Goal: Task Accomplishment & Management: Complete application form

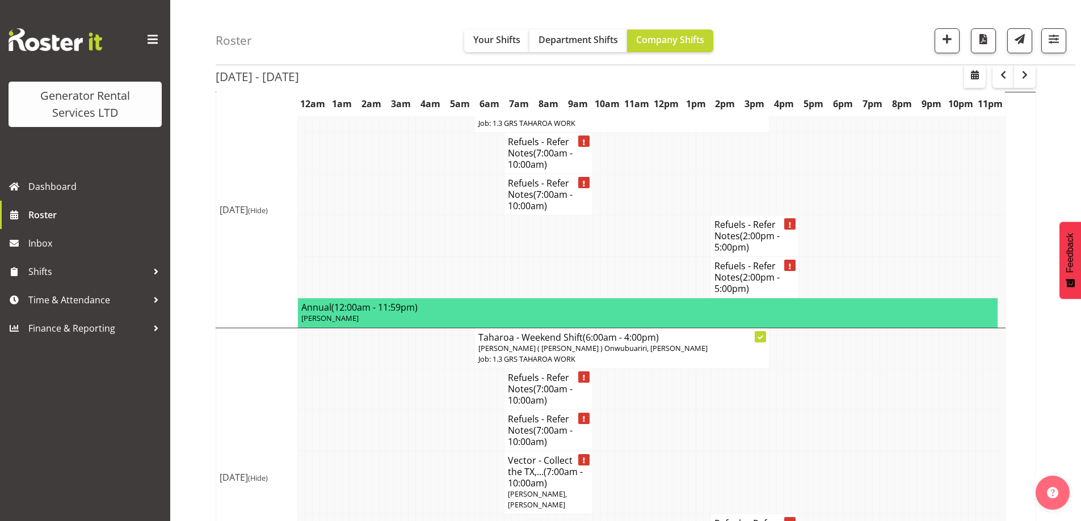
scroll to position [2358, 0]
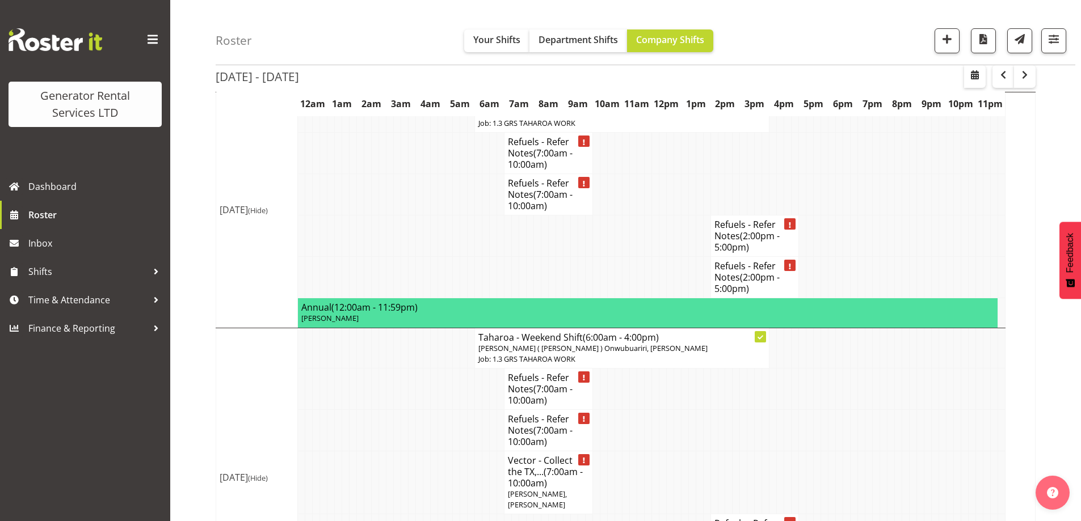
click at [390, 410] on td at bounding box center [389, 430] width 7 height 41
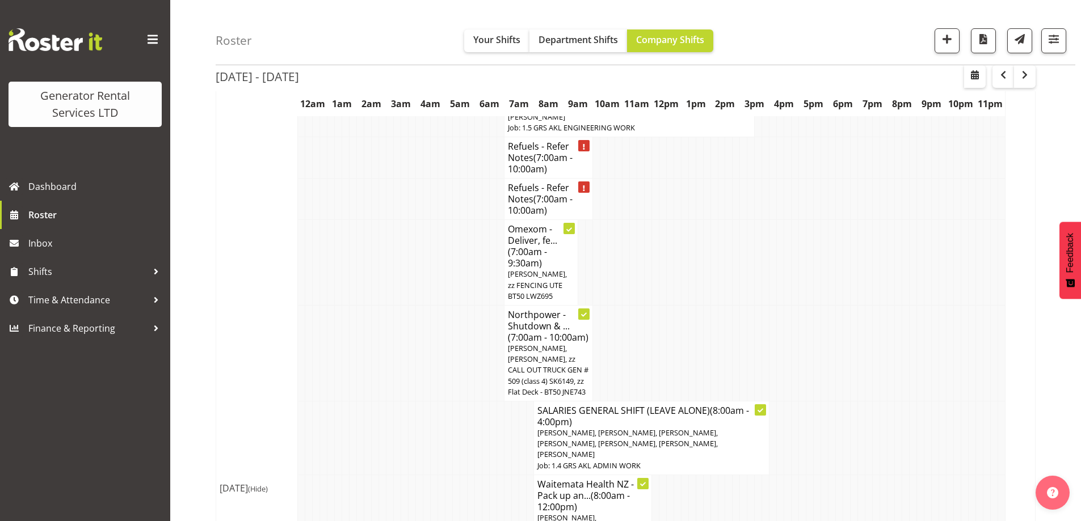
scroll to position [1393, 0]
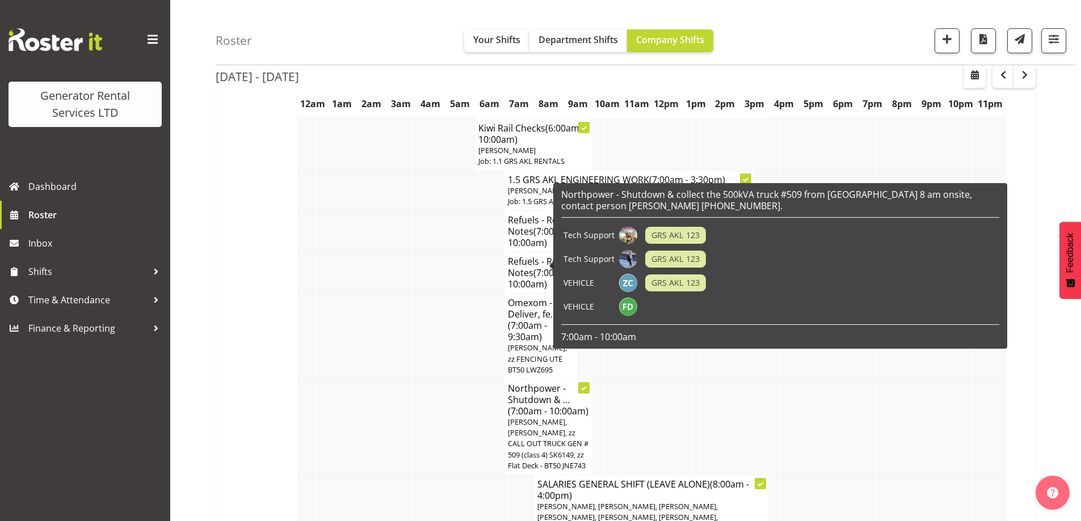
click at [342, 380] on td at bounding box center [345, 428] width 7 height 96
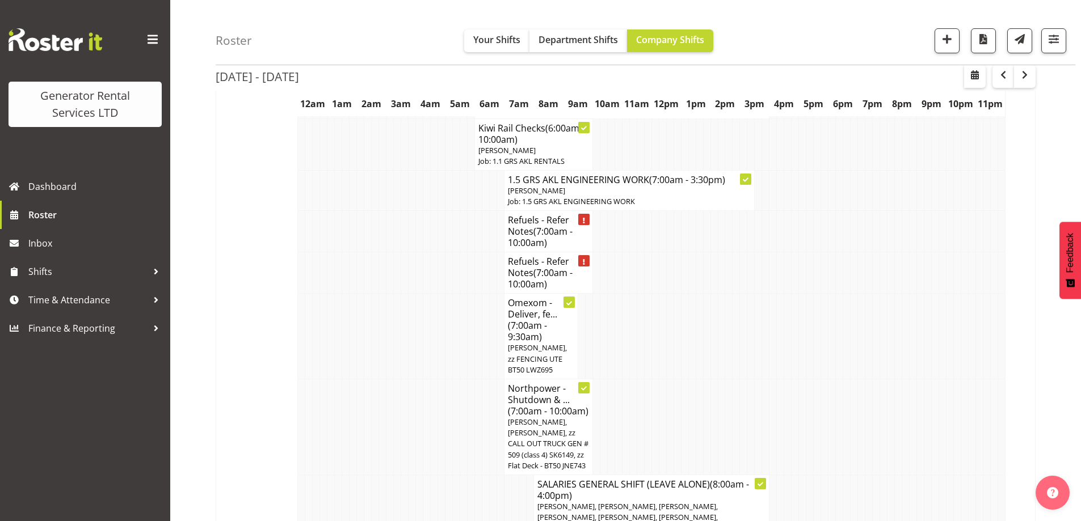
click at [427, 380] on td at bounding box center [426, 428] width 7 height 96
click at [342, 402] on td at bounding box center [345, 428] width 7 height 96
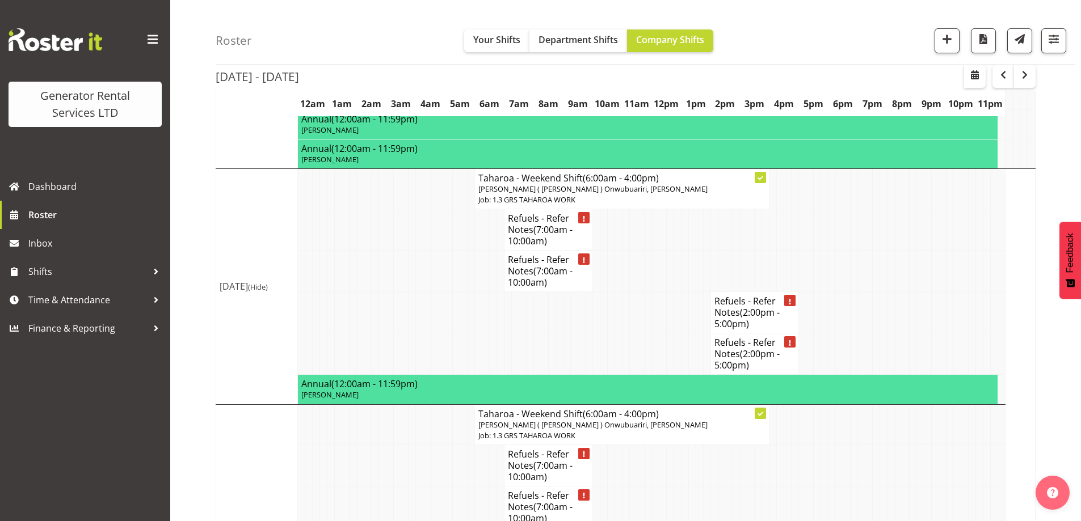
scroll to position [2301, 0]
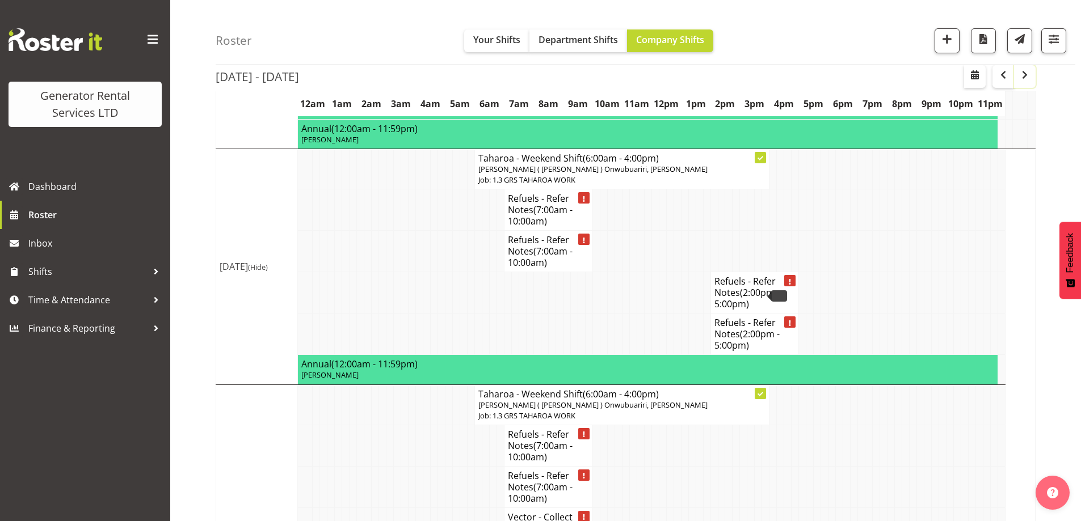
click at [1029, 75] on span "button" at bounding box center [1025, 75] width 14 height 14
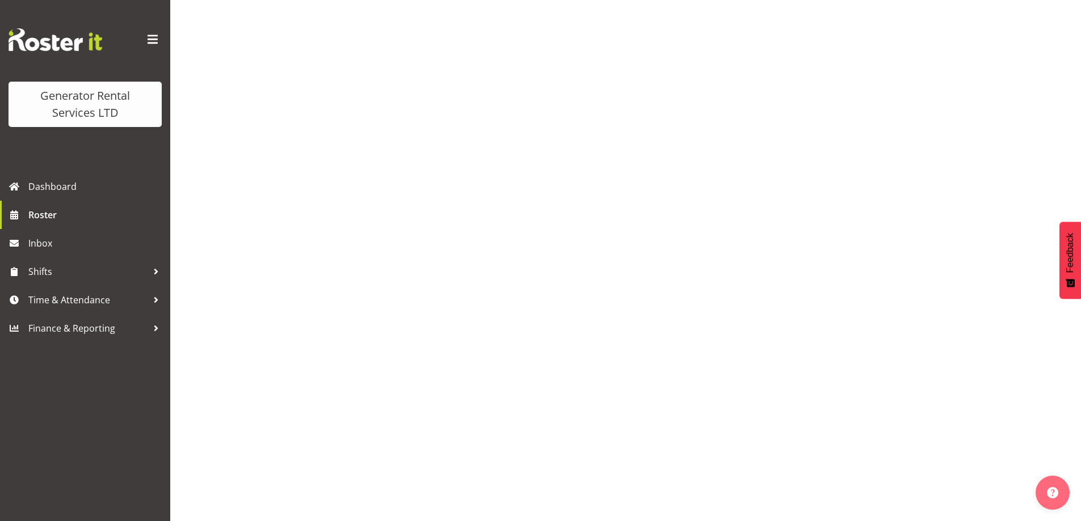
scroll to position [37, 0]
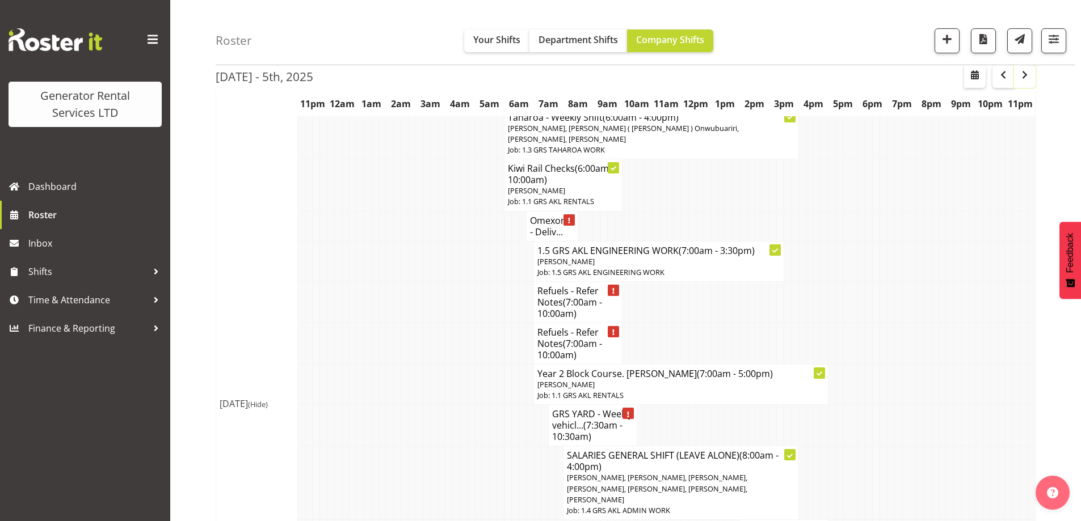
scroll to position [2301, 0]
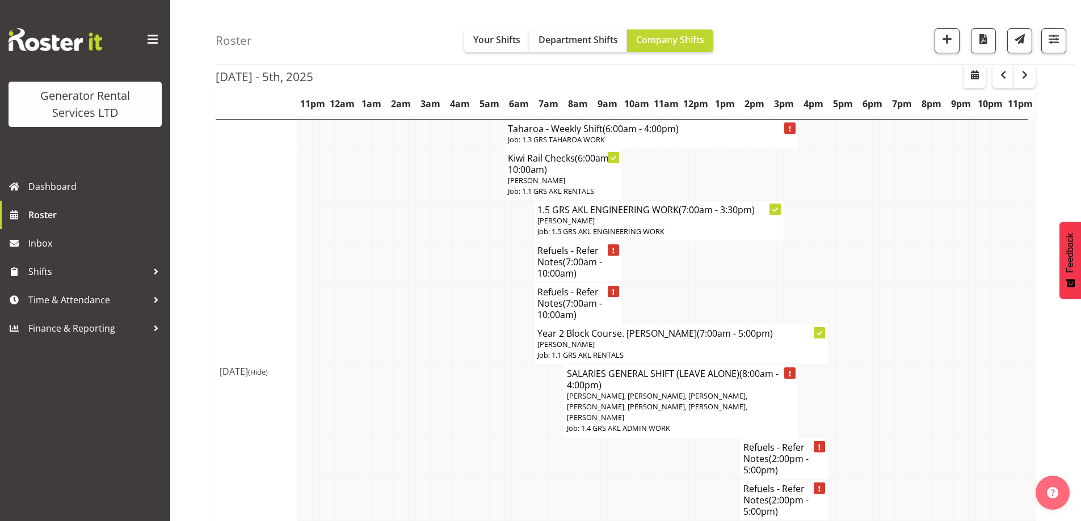
click at [444, 364] on td at bounding box center [441, 401] width 7 height 74
click at [298, 324] on td at bounding box center [301, 344] width 7 height 40
click at [352, 438] on td at bounding box center [352, 458] width 7 height 41
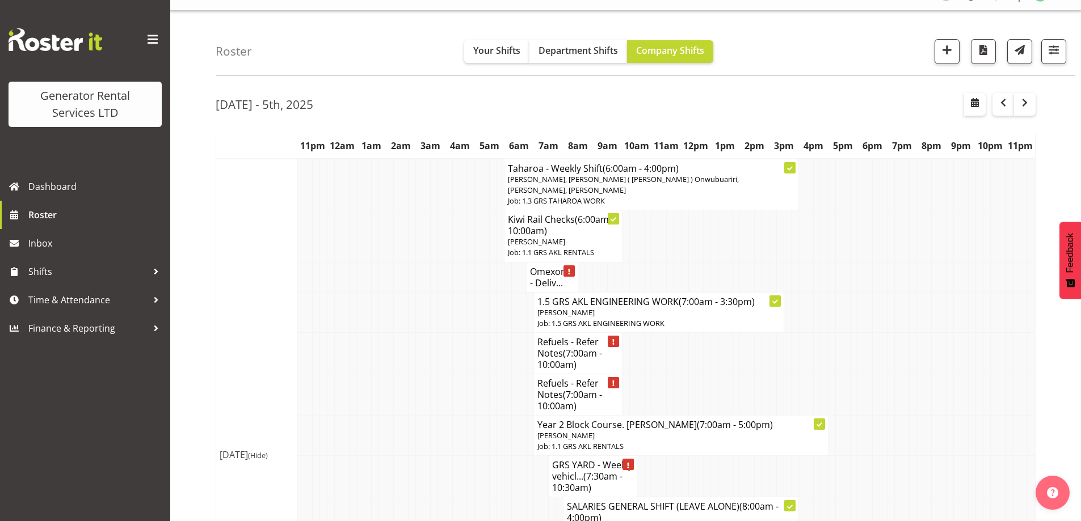
scroll to position [0, 0]
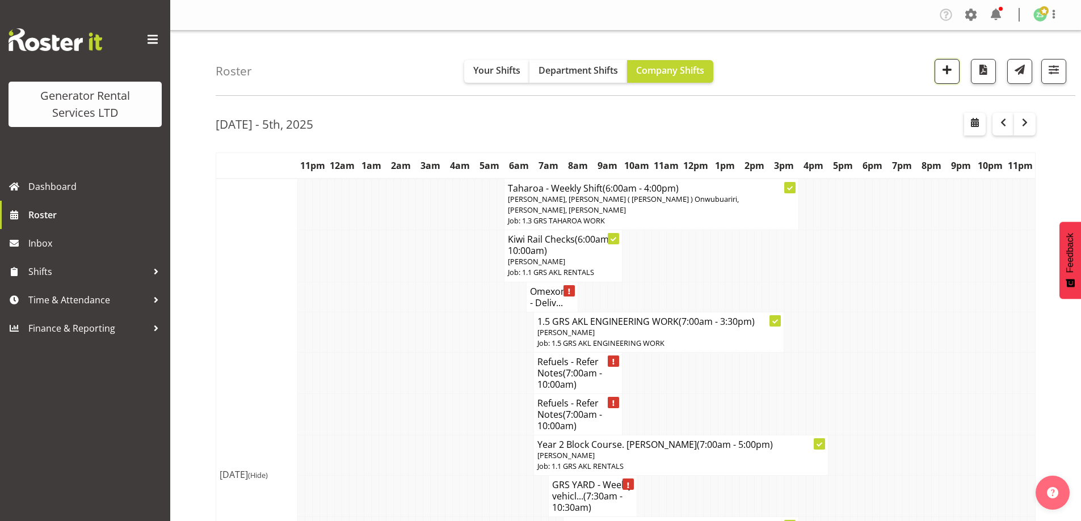
click at [955, 62] on button "button" at bounding box center [946, 71] width 25 height 25
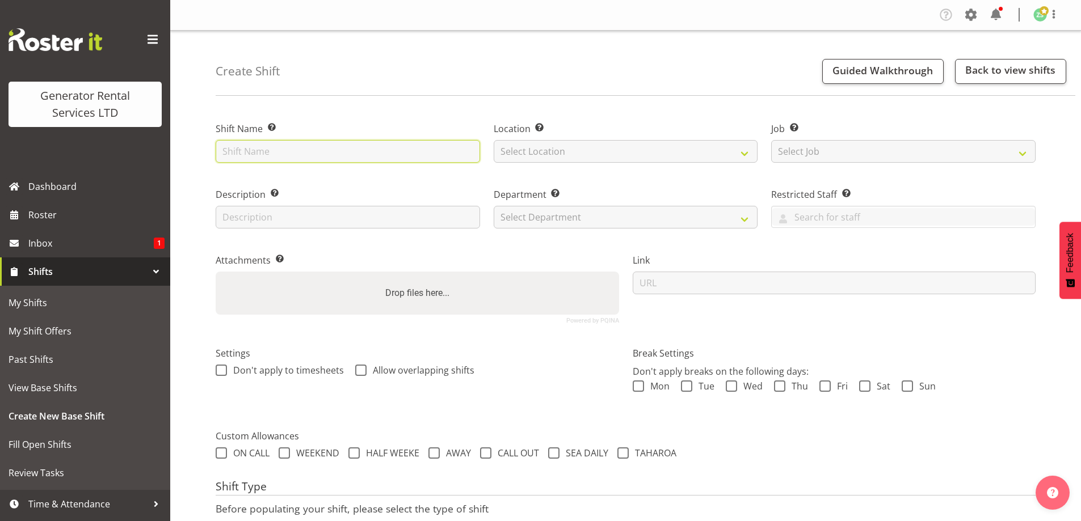
click at [282, 151] on input "text" at bounding box center [348, 151] width 264 height 23
type input "Collect the 1450kva from Tauranga depot and bring back to Auckland"
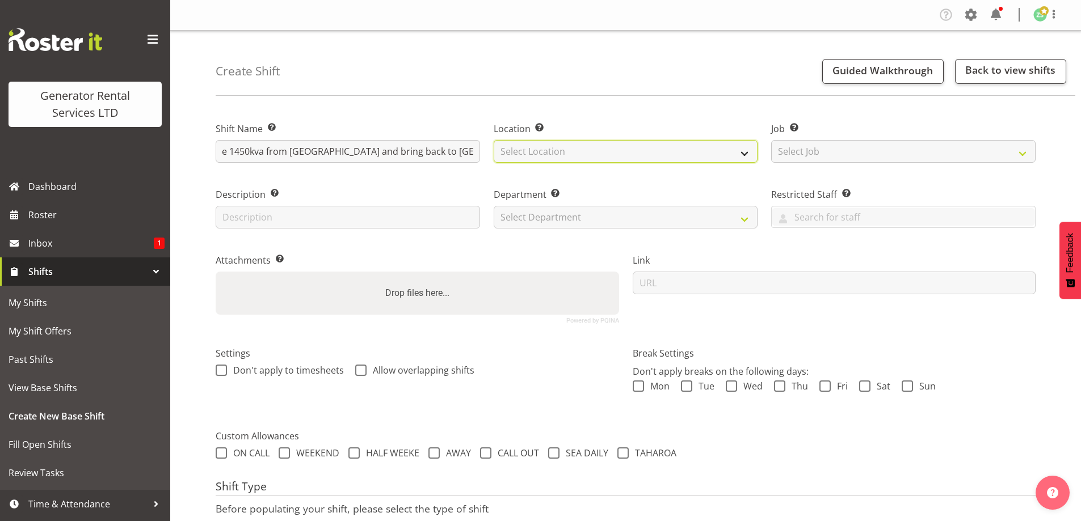
scroll to position [0, 0]
click at [629, 153] on select "Select Location GRS Auckland" at bounding box center [626, 151] width 264 height 23
select select "28"
click at [494, 140] on select "Select Location GRS Auckland" at bounding box center [626, 151] width 264 height 23
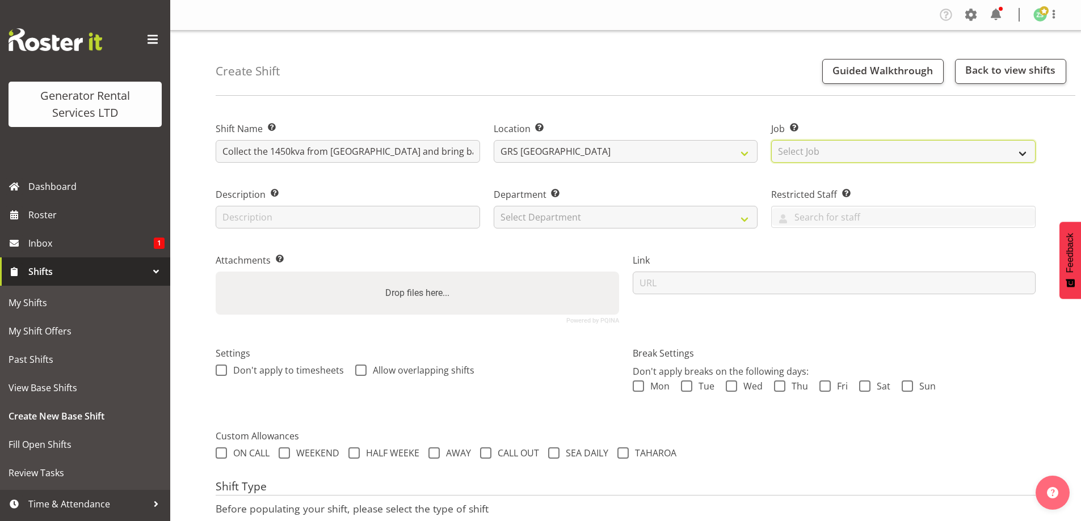
drag, startPoint x: 840, startPoint y: 152, endPoint x: 839, endPoint y: 162, distance: 9.8
click at [840, 154] on select "Select Job Create new job 1.1 GRS AKL RENTALS 1.1 GRS AKL RENTALS AC 1.1 GRS AK…" at bounding box center [903, 151] width 264 height 23
select select "9"
click at [771, 140] on select "Select Job Create new job 1.1 GRS AKL RENTALS 1.1 GRS AKL RENTALS AC 1.1 GRS AK…" at bounding box center [903, 151] width 264 height 23
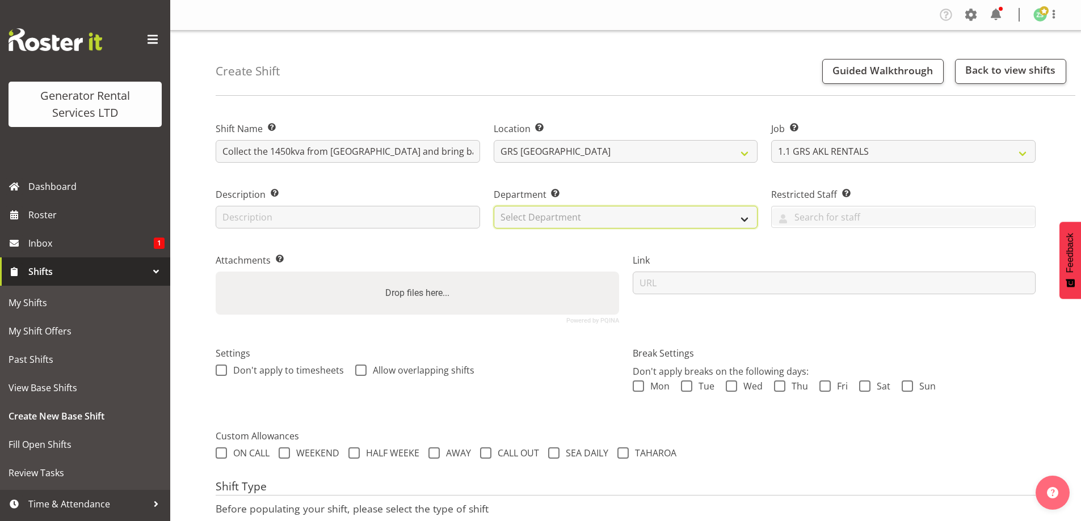
drag, startPoint x: 650, startPoint y: 215, endPoint x: 637, endPoint y: 225, distance: 16.6
click at [650, 215] on select "Select Department GRS ADMIN AKL GRS HIRE AKL GRS HIRE TGA GRS HIRE HST GRS ENGI…" at bounding box center [626, 217] width 264 height 23
select select "20"
click at [494, 206] on select "Select Department GRS ADMIN AKL GRS HIRE AKL GRS HIRE TGA GRS HIRE HST GRS ENGI…" at bounding box center [626, 217] width 264 height 23
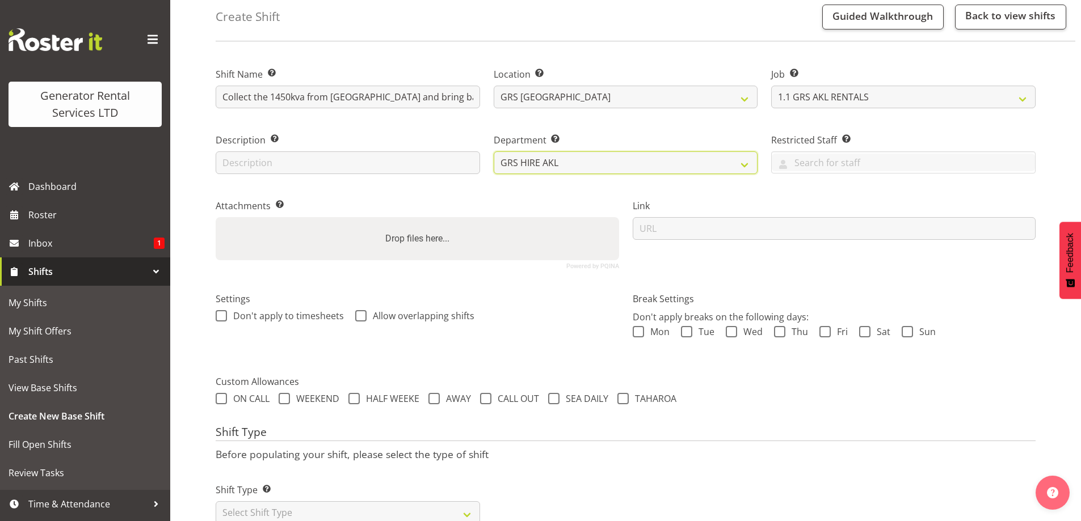
scroll to position [92, 0]
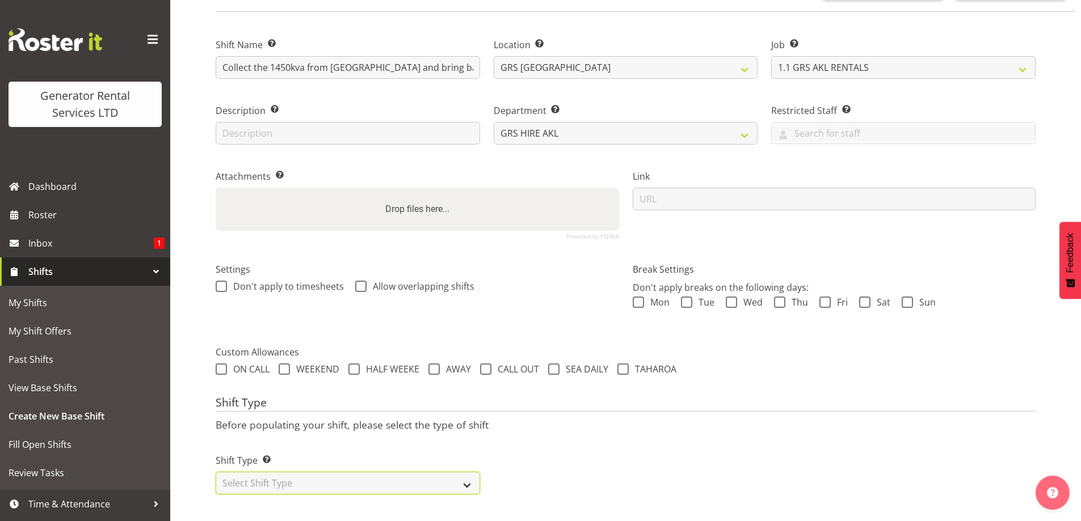
click at [320, 475] on select "Select Shift Type One Off Shift Recurring Shift Rotating Shift" at bounding box center [348, 483] width 264 height 23
select select "one_off"
click at [216, 472] on select "Select Shift Type One Off Shift Recurring Shift Rotating Shift" at bounding box center [348, 483] width 264 height 23
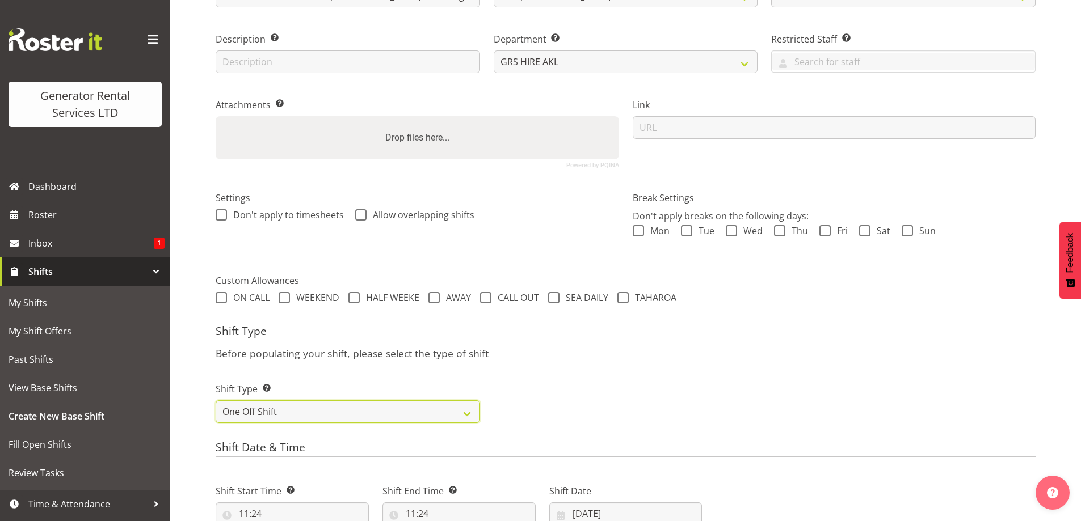
scroll to position [433, 0]
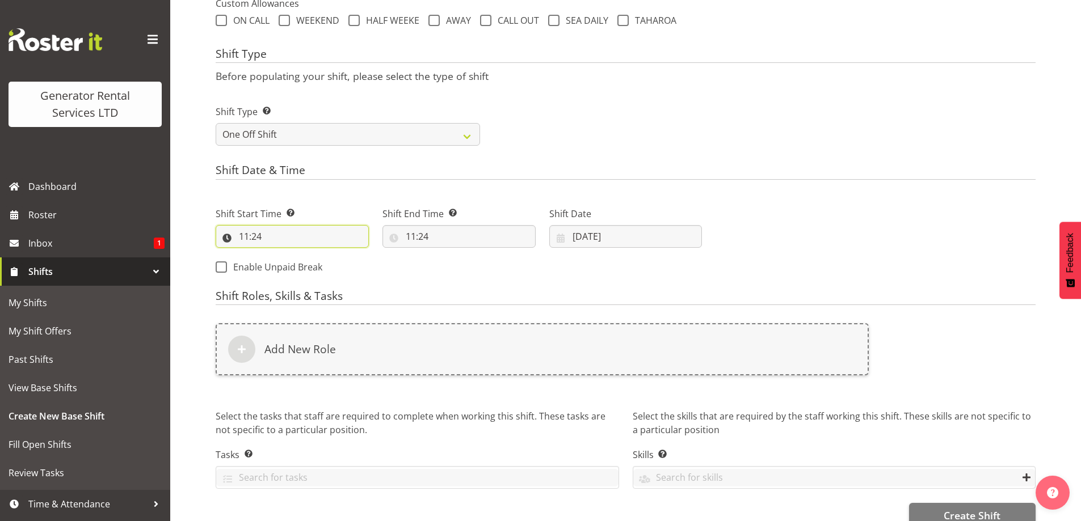
click at [302, 245] on input "11:24" at bounding box center [292, 236] width 153 height 23
drag, startPoint x: 287, startPoint y: 265, endPoint x: 292, endPoint y: 268, distance: 6.1
click at [287, 265] on select "00 01 02 03 04 05 06 07 08 09 10 11 12 13 14 15 16 17 18 19 20 21 22 23" at bounding box center [293, 266] width 26 height 23
select select "7"
click at [280, 255] on select "00 01 02 03 04 05 06 07 08 09 10 11 12 13 14 15 16 17 18 19 20 21 22 23" at bounding box center [293, 266] width 26 height 23
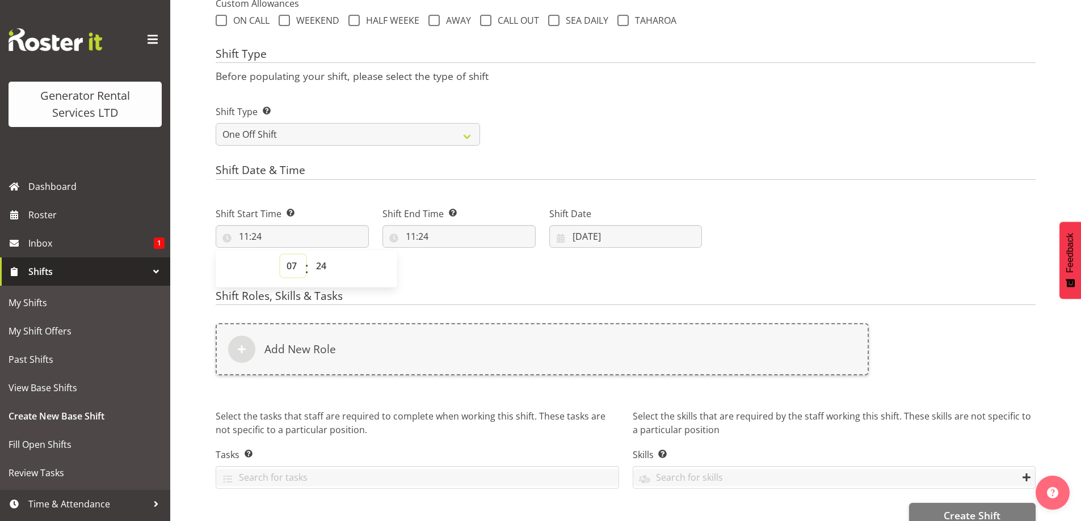
type input "07:24"
drag, startPoint x: 330, startPoint y: 264, endPoint x: 331, endPoint y: 257, distance: 6.9
click at [330, 264] on select "00 01 02 03 04 05 06 07 08 09 10 11 12 13 14 15 16 17 18 19 20 21 22 23 24 25 2…" at bounding box center [323, 266] width 26 height 23
select select "0"
click at [310, 255] on select "00 01 02 03 04 05 06 07 08 09 10 11 12 13 14 15 16 17 18 19 20 21 22 23 24 25 2…" at bounding box center [323, 266] width 26 height 23
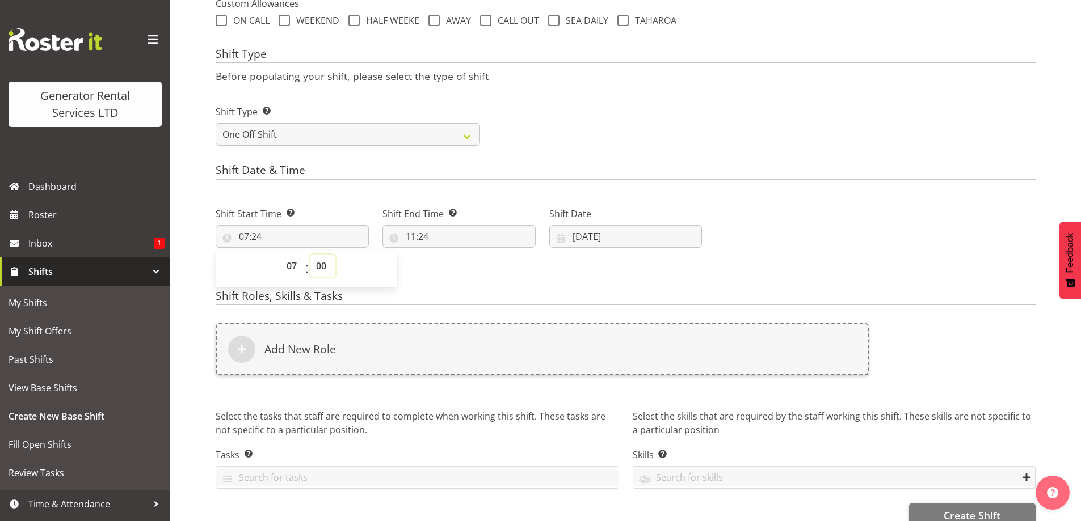
type input "07:00"
click at [513, 242] on input "11:24" at bounding box center [458, 236] width 153 height 23
drag, startPoint x: 433, startPoint y: 258, endPoint x: 443, endPoint y: 258, distance: 9.6
click at [435, 258] on div "00 01 02 03 04 05 06 07 08 09 10 11 12 13 14 15 16 17 18 19 20 21 22 23 : 00 01…" at bounding box center [473, 269] width 182 height 28
click at [450, 262] on select "00 01 02 03 04 05 06 07 08 09 10 11 12 13 14 15 16 17 18 19 20 21 22 23" at bounding box center [460, 266] width 26 height 23
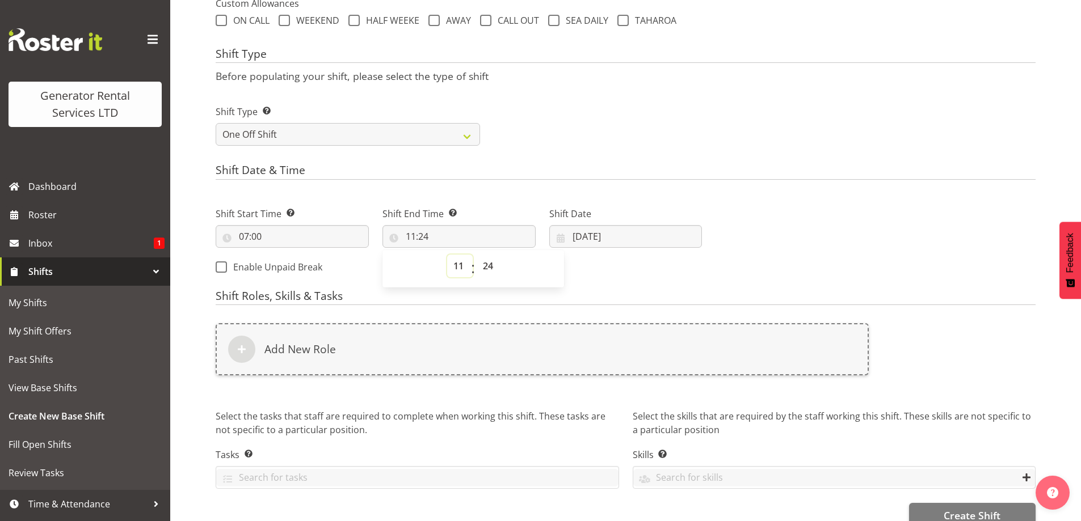
select select "14"
click at [447, 255] on select "00 01 02 03 04 05 06 07 08 09 10 11 12 13 14 15 16 17 18 19 20 21 22 23" at bounding box center [460, 266] width 26 height 23
type input "14:24"
click at [476, 264] on div "00 01 02 03 04 05 06 07 08 09 10 11 12 13 14 15 16 17 18 19 20 21 22 23 : 00 01…" at bounding box center [473, 269] width 182 height 28
click at [493, 266] on select "00 01 02 03 04 05 06 07 08 09 10 11 12 13 14 15 16 17 18 19 20 21 22 23 24 25 2…" at bounding box center [490, 266] width 26 height 23
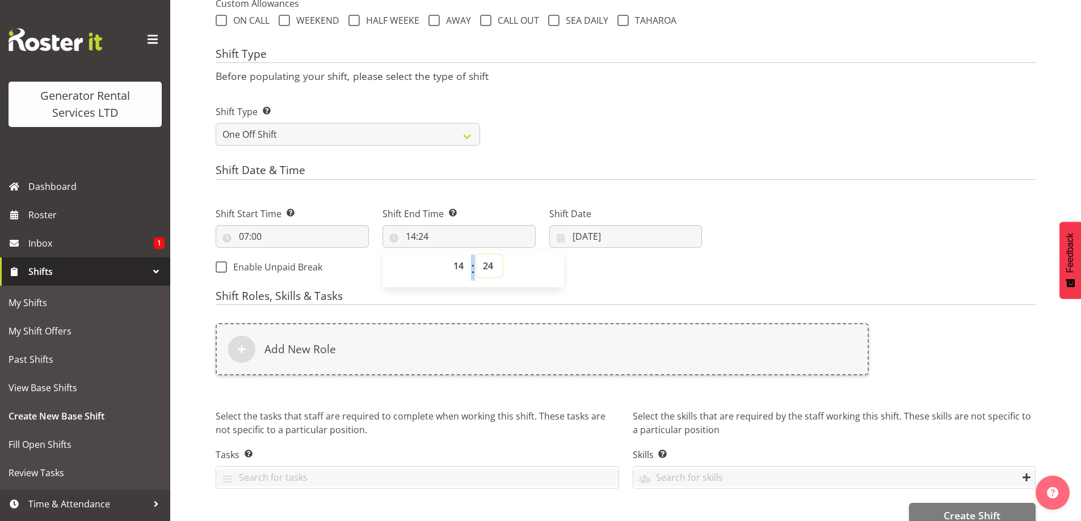
select select "0"
click at [477, 255] on select "00 01 02 03 04 05 06 07 08 09 10 11 12 13 14 15 16 17 18 19 20 21 22 23 24 25 2…" at bounding box center [490, 266] width 26 height 23
type input "14:00"
click at [463, 265] on select "00 01 02 03 04 05 06 07 08 09 10 11 12 13 14 15 16 17 18 19 20 21 22 23" at bounding box center [460, 266] width 26 height 23
select select "15"
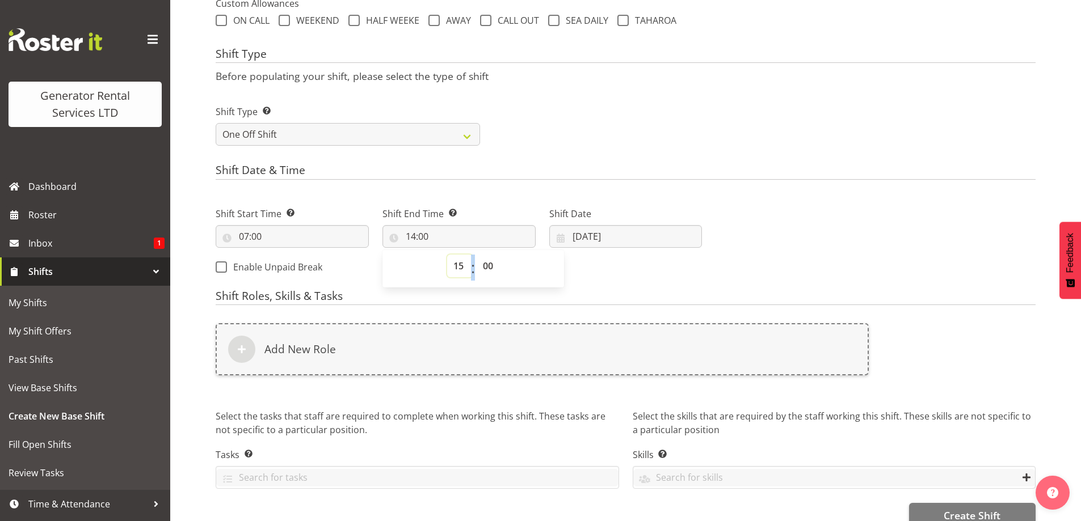
click at [447, 255] on select "00 01 02 03 04 05 06 07 08 09 10 11 12 13 14 15 16 17 18 19 20 21 22 23" at bounding box center [460, 266] width 26 height 23
type input "15:00"
click at [559, 266] on div "00 01 02 03 04 05 06 07 08 09 10 11 12 13 14 15 16 17 18 19 20 21 22 23 : 00 01…" at bounding box center [473, 269] width 182 height 28
click at [648, 233] on input "26/09/2025" at bounding box center [625, 236] width 153 height 23
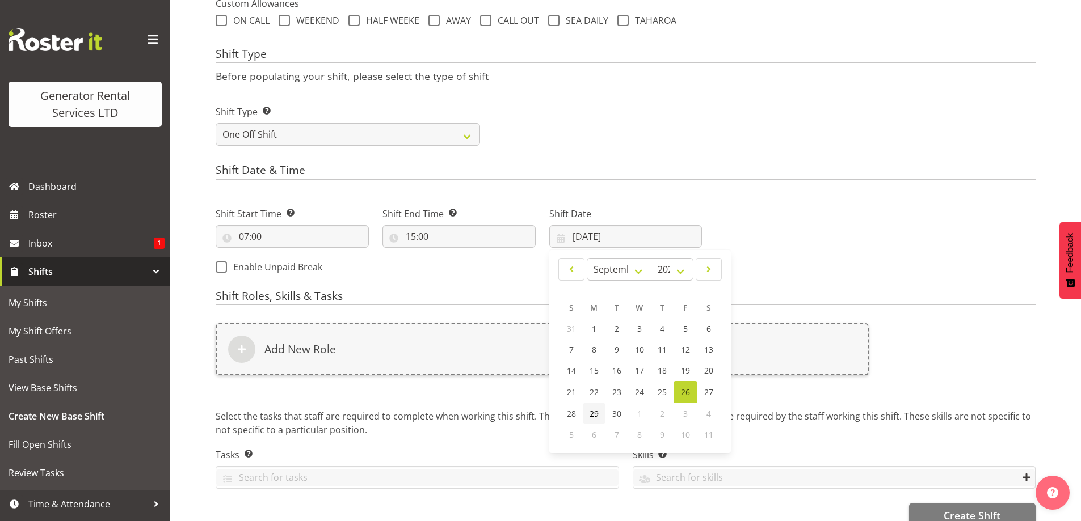
click at [597, 415] on span "29" at bounding box center [593, 413] width 9 height 11
type input "29/09/2025"
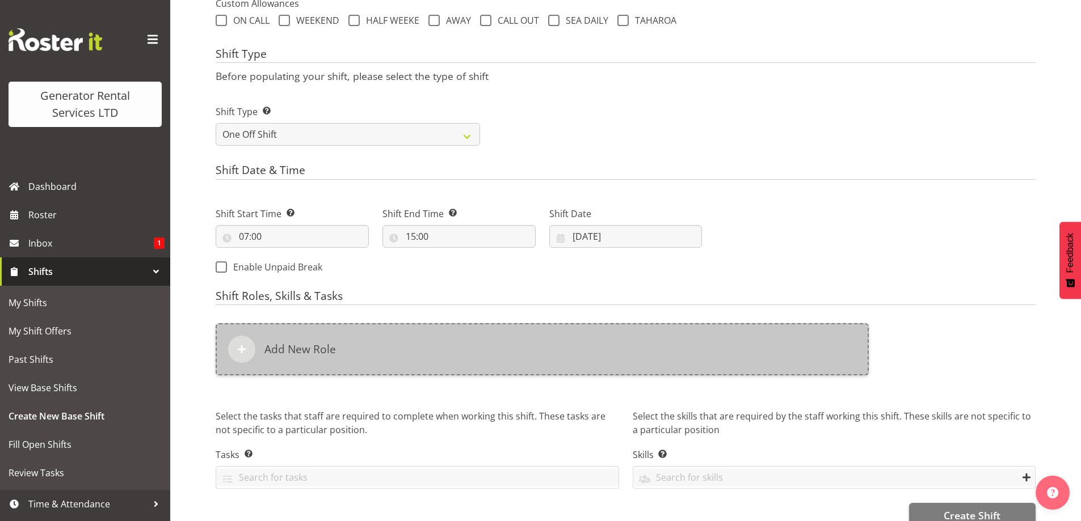
click at [560, 370] on div "Add New Role" at bounding box center [542, 349] width 653 height 52
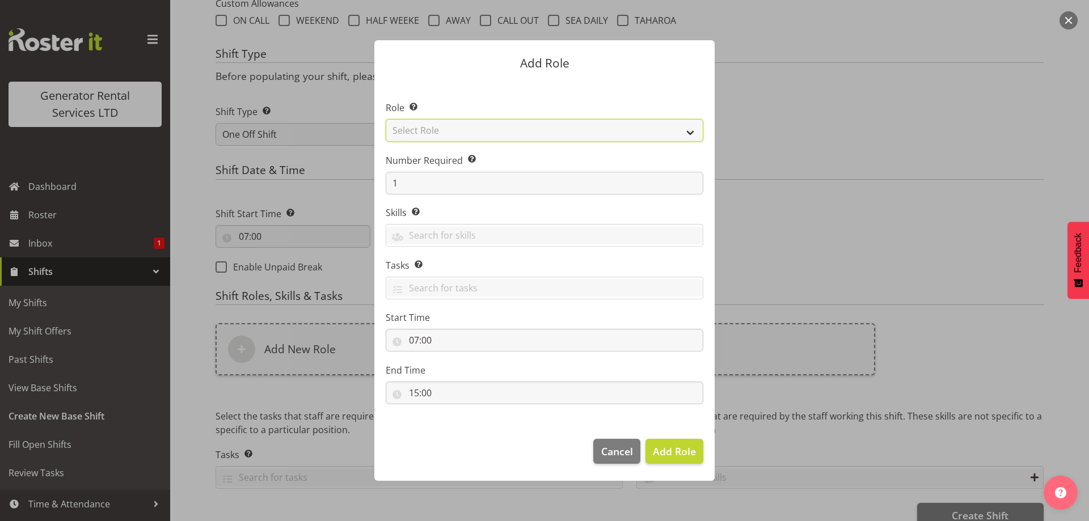
click at [472, 131] on select "Select Role Account Manager Electrician Engineering GM HSEQ manager MECH Mechan…" at bounding box center [545, 130] width 318 height 23
select select "20"
click at [386, 119] on select "Select Role Account Manager Electrician Engineering GM HSEQ manager MECH Mechan…" at bounding box center [545, 130] width 318 height 23
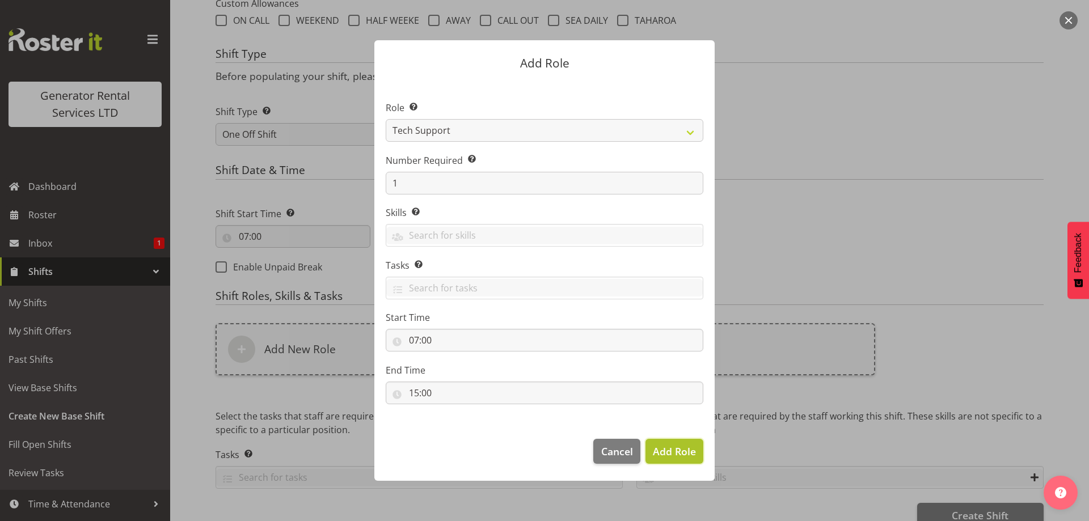
click at [679, 452] on span "Add Role" at bounding box center [674, 452] width 43 height 14
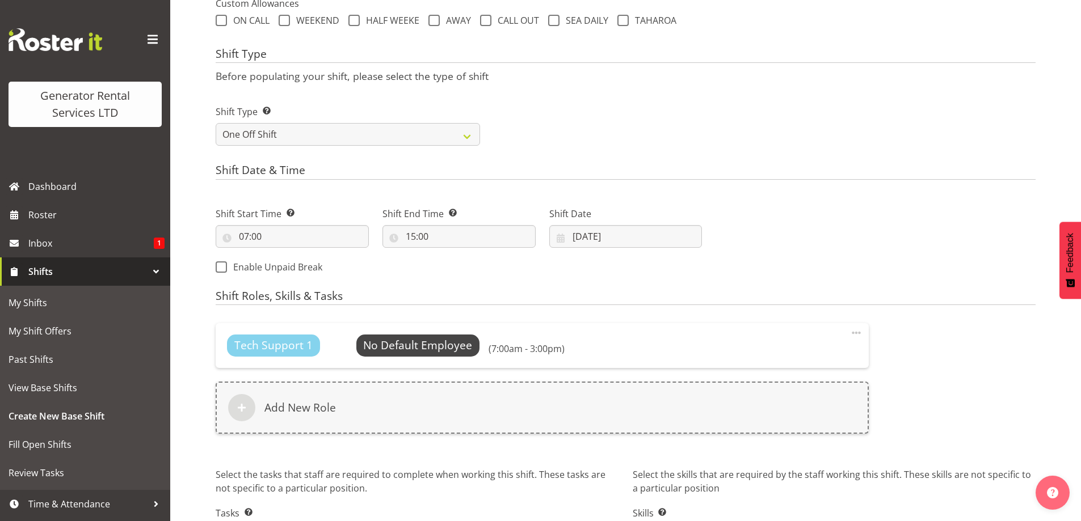
scroll to position [515, 0]
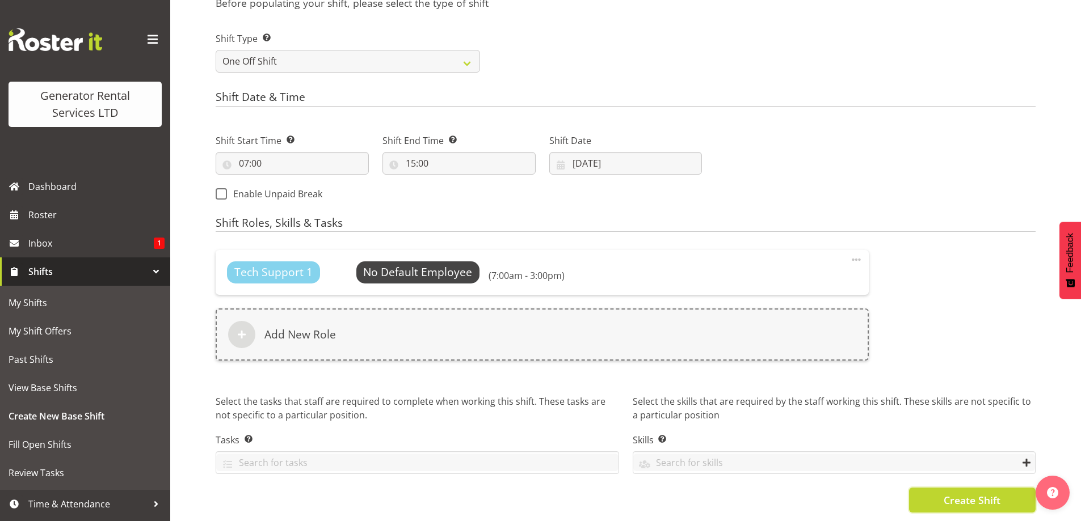
click at [952, 493] on span "Create Shift" at bounding box center [971, 500] width 57 height 15
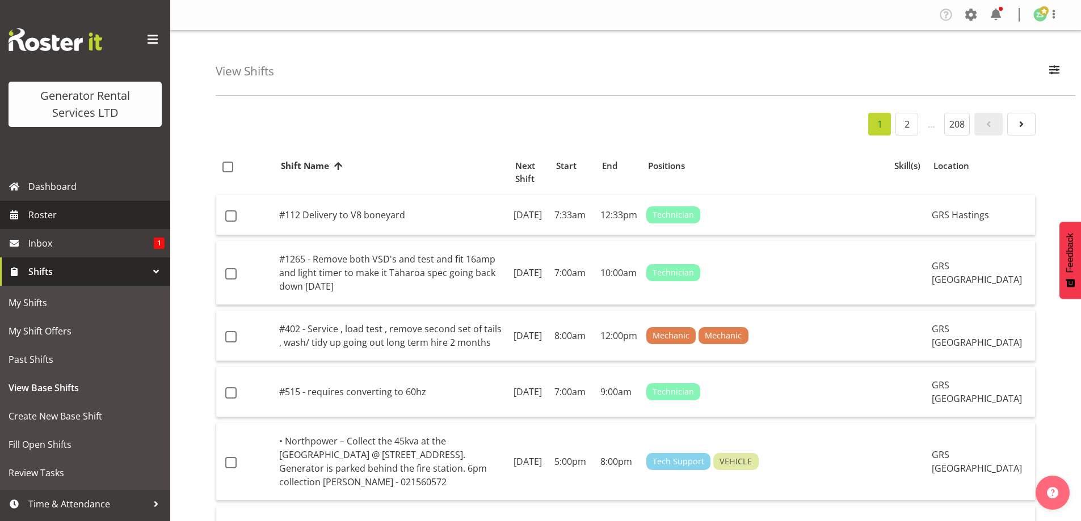
click at [117, 218] on span "Roster" at bounding box center [96, 215] width 136 height 17
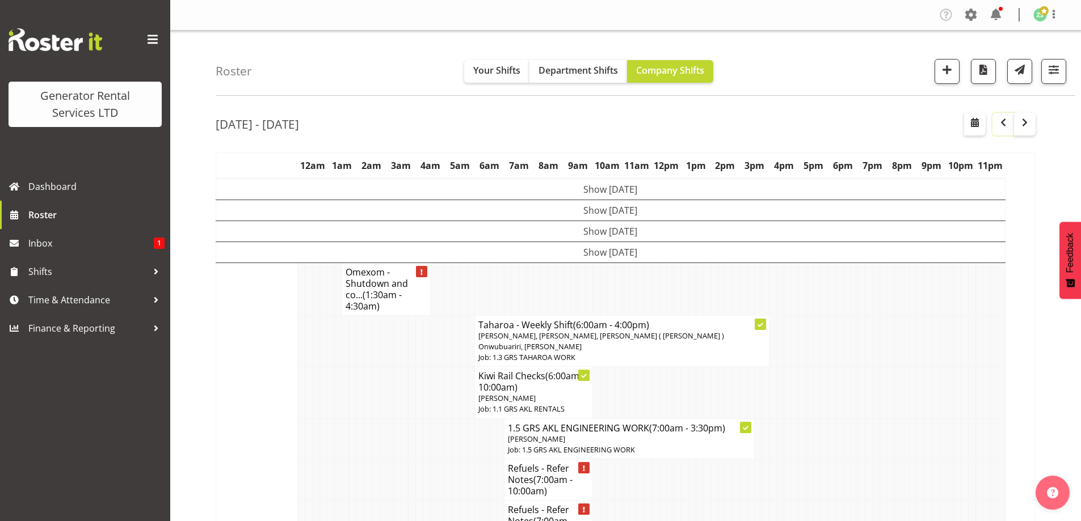
click at [1011, 123] on button "button" at bounding box center [1003, 124] width 22 height 23
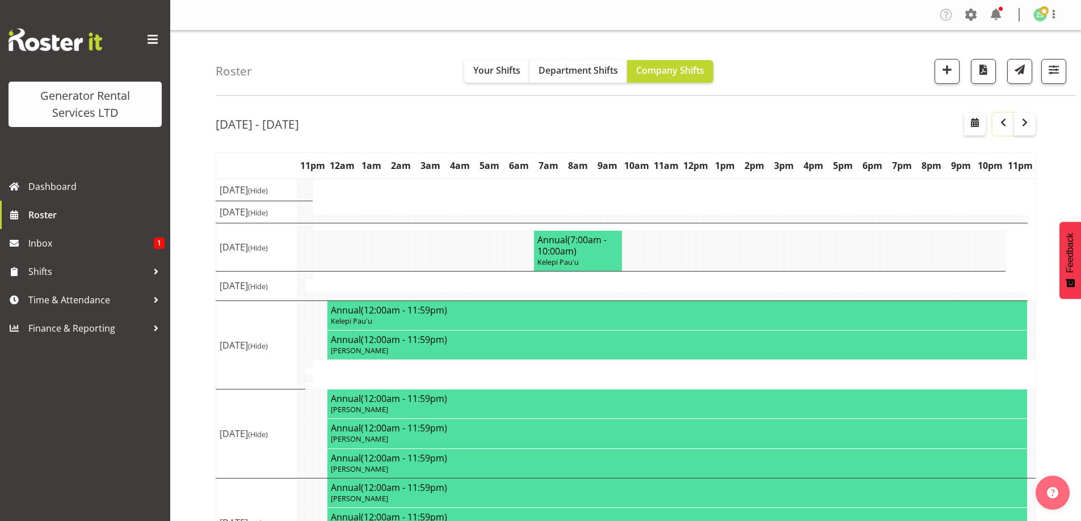
click at [1005, 122] on span "button" at bounding box center [1003, 123] width 14 height 14
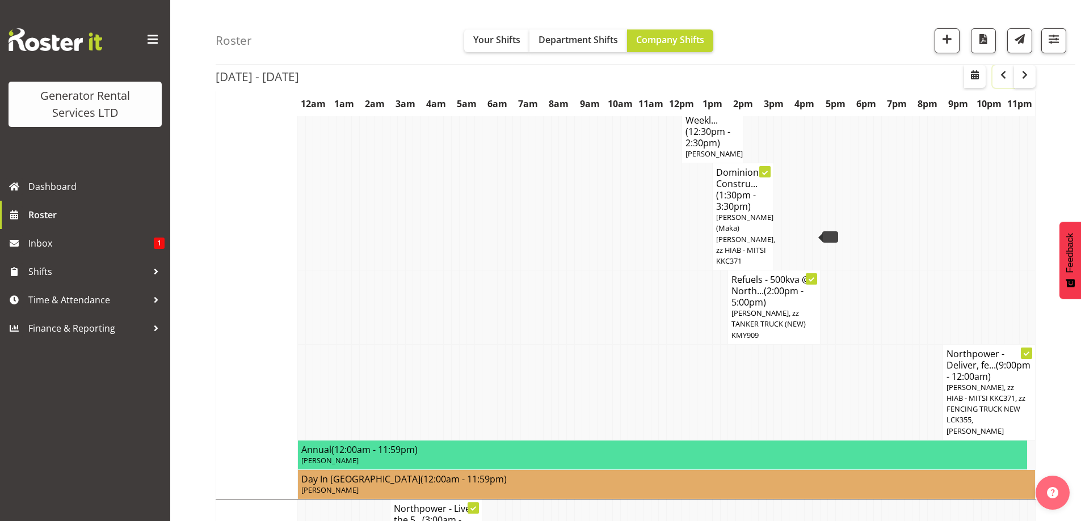
scroll to position [908, 0]
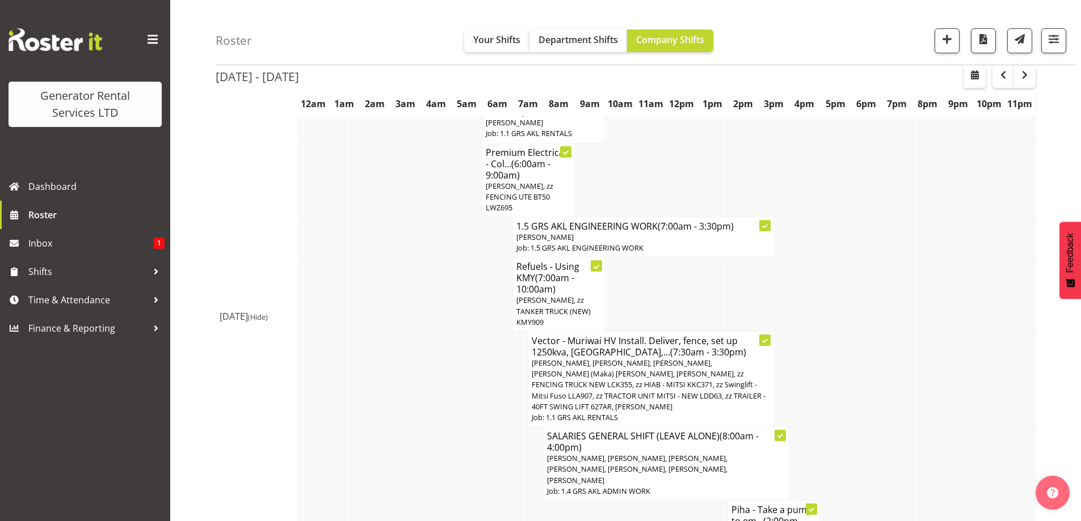
scroll to position [2326, 0]
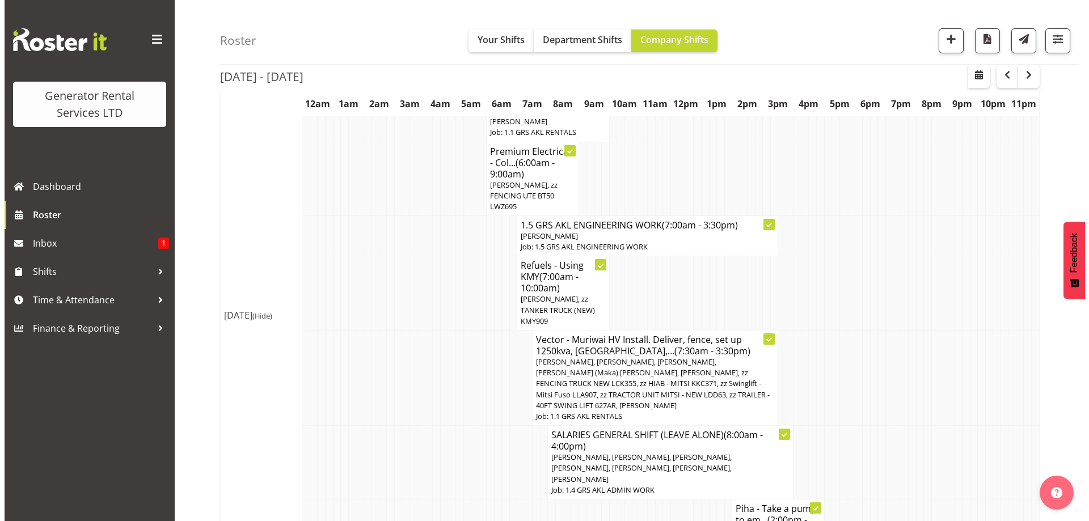
scroll to position [2315, 0]
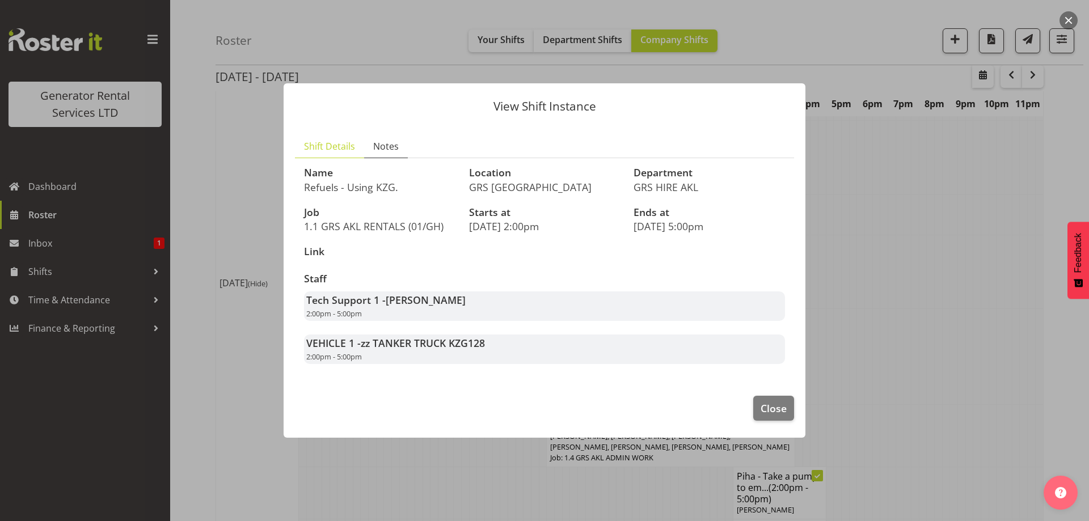
click at [386, 146] on span "Notes" at bounding box center [386, 147] width 26 height 14
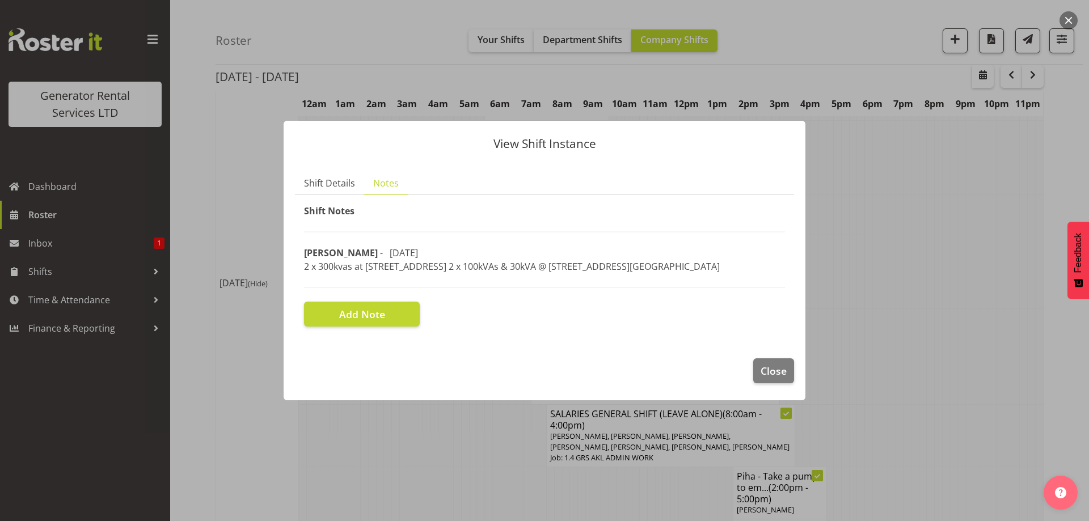
click at [823, 266] on div at bounding box center [544, 260] width 1089 height 521
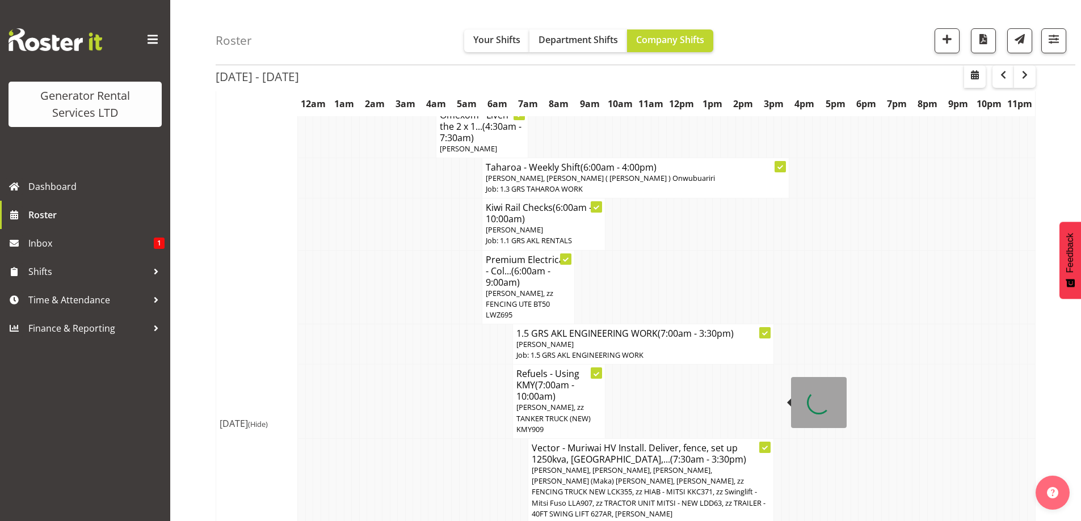
scroll to position [2156, 0]
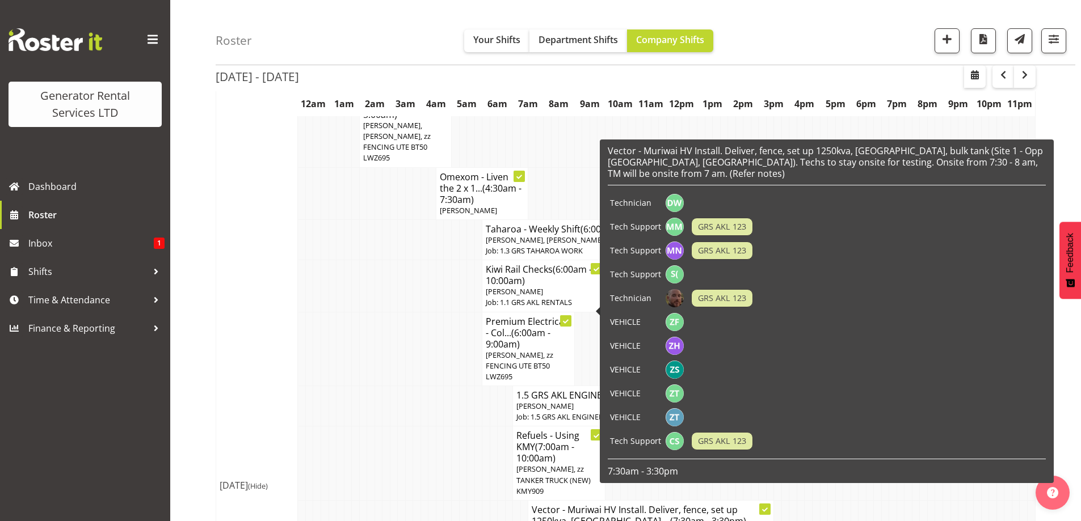
click at [528, 464] on span "Sam Carter, zz TANKER TRUCK (NEW) KMY909" at bounding box center [553, 480] width 74 height 32
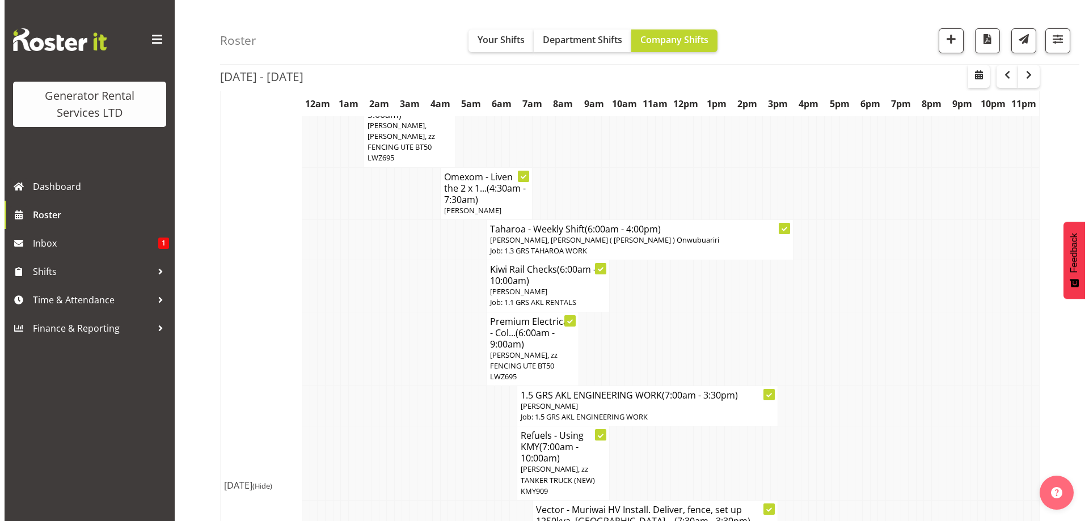
scroll to position [2145, 0]
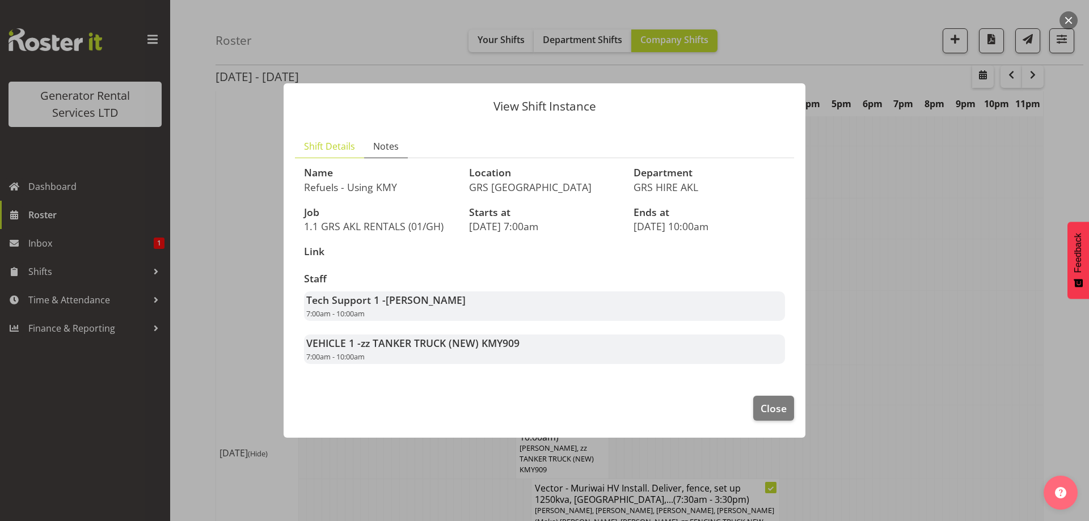
click at [384, 147] on span "Notes" at bounding box center [386, 147] width 26 height 14
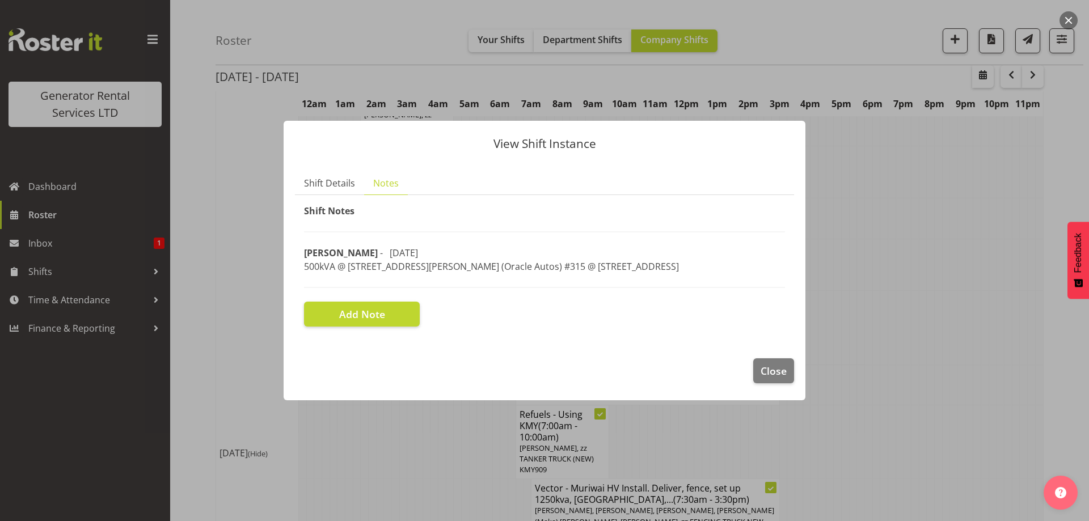
click at [420, 454] on div at bounding box center [544, 260] width 1089 height 521
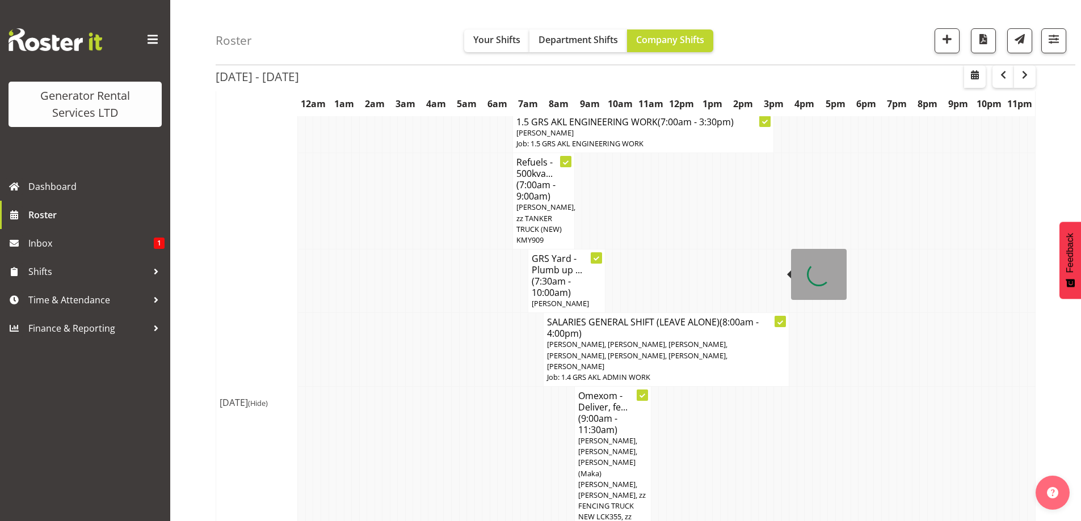
scroll to position [1305, 0]
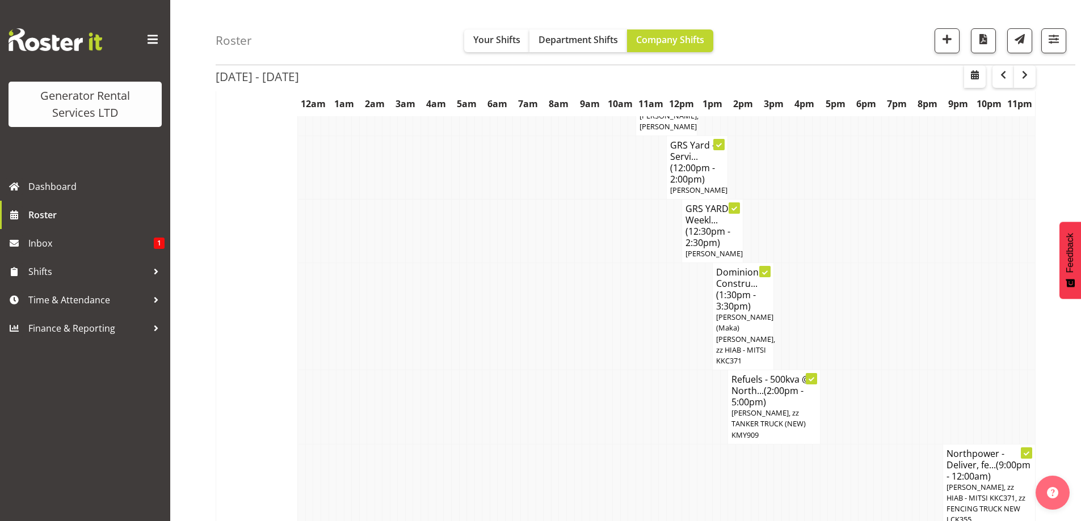
scroll to position [738, 0]
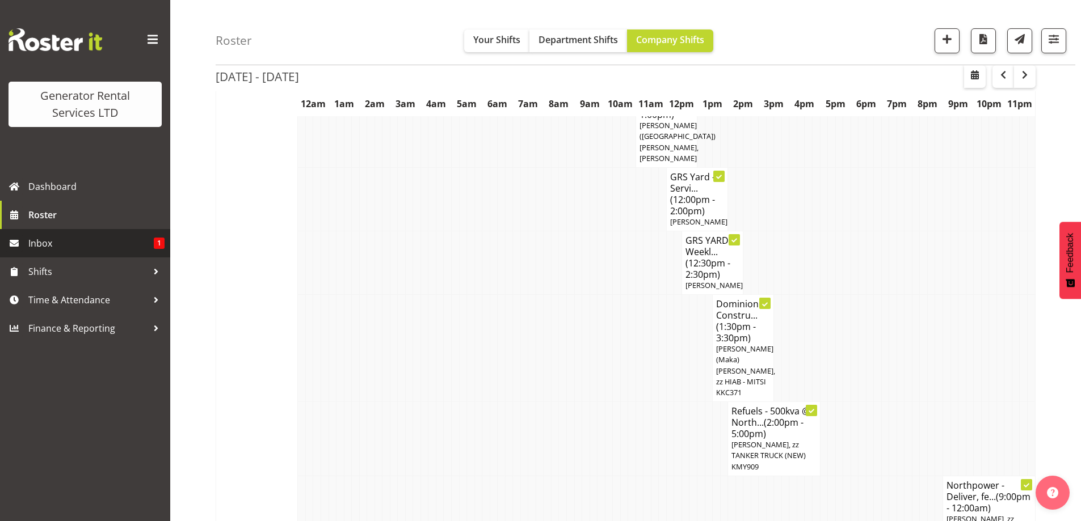
click at [61, 243] on span "Inbox" at bounding box center [90, 243] width 125 height 17
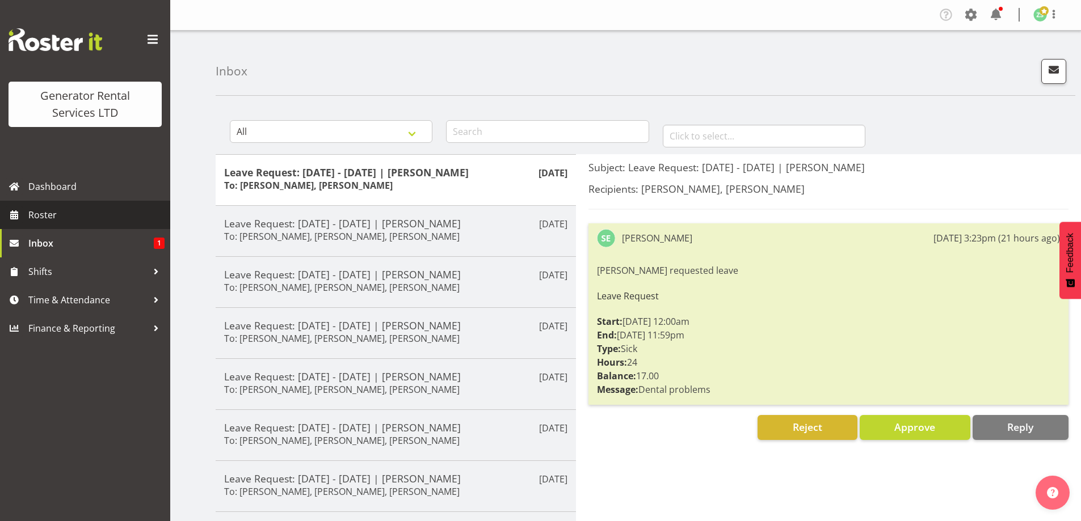
click at [60, 223] on span "Roster" at bounding box center [96, 215] width 136 height 17
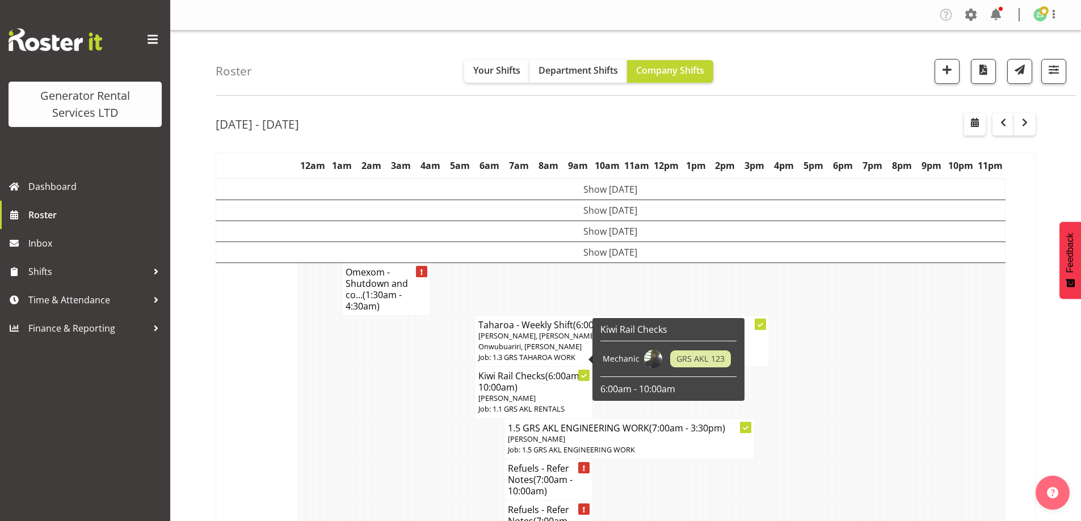
click at [432, 459] on td at bounding box center [434, 479] width 7 height 41
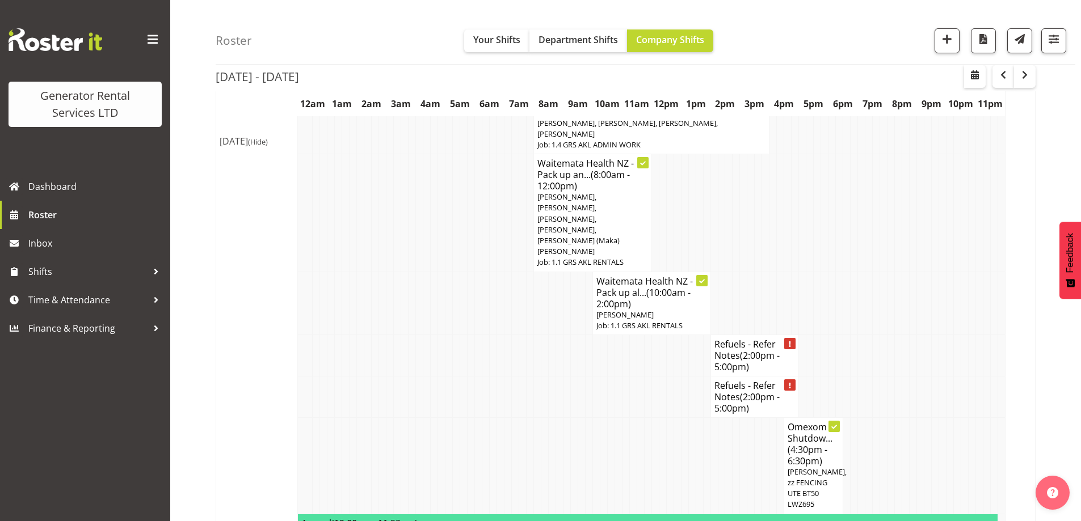
scroll to position [694, 0]
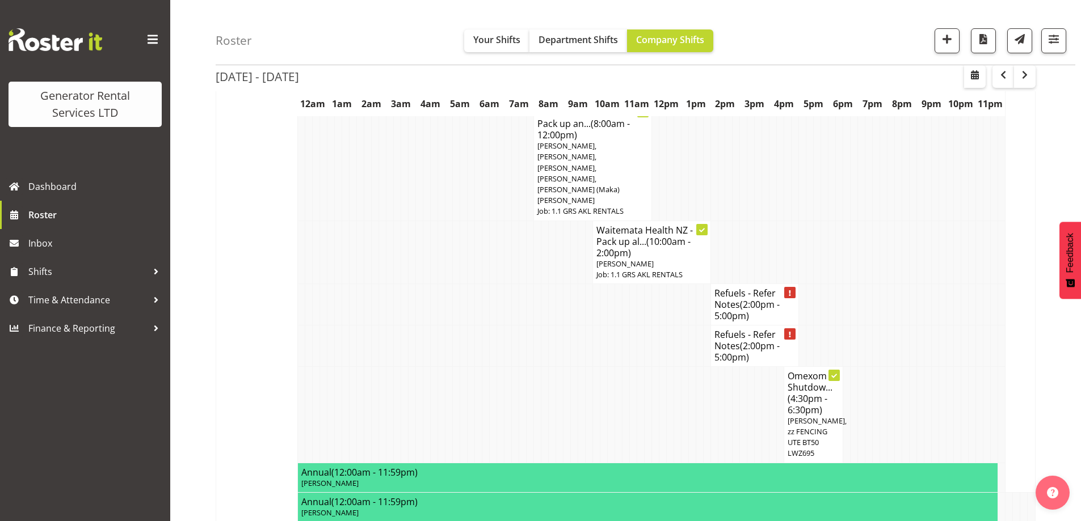
click at [395, 366] on td at bounding box center [397, 414] width 7 height 96
click at [279, 344] on td "[DATE] (Hide)" at bounding box center [257, 90] width 82 height 1042
